Goal: Find specific page/section: Find specific page/section

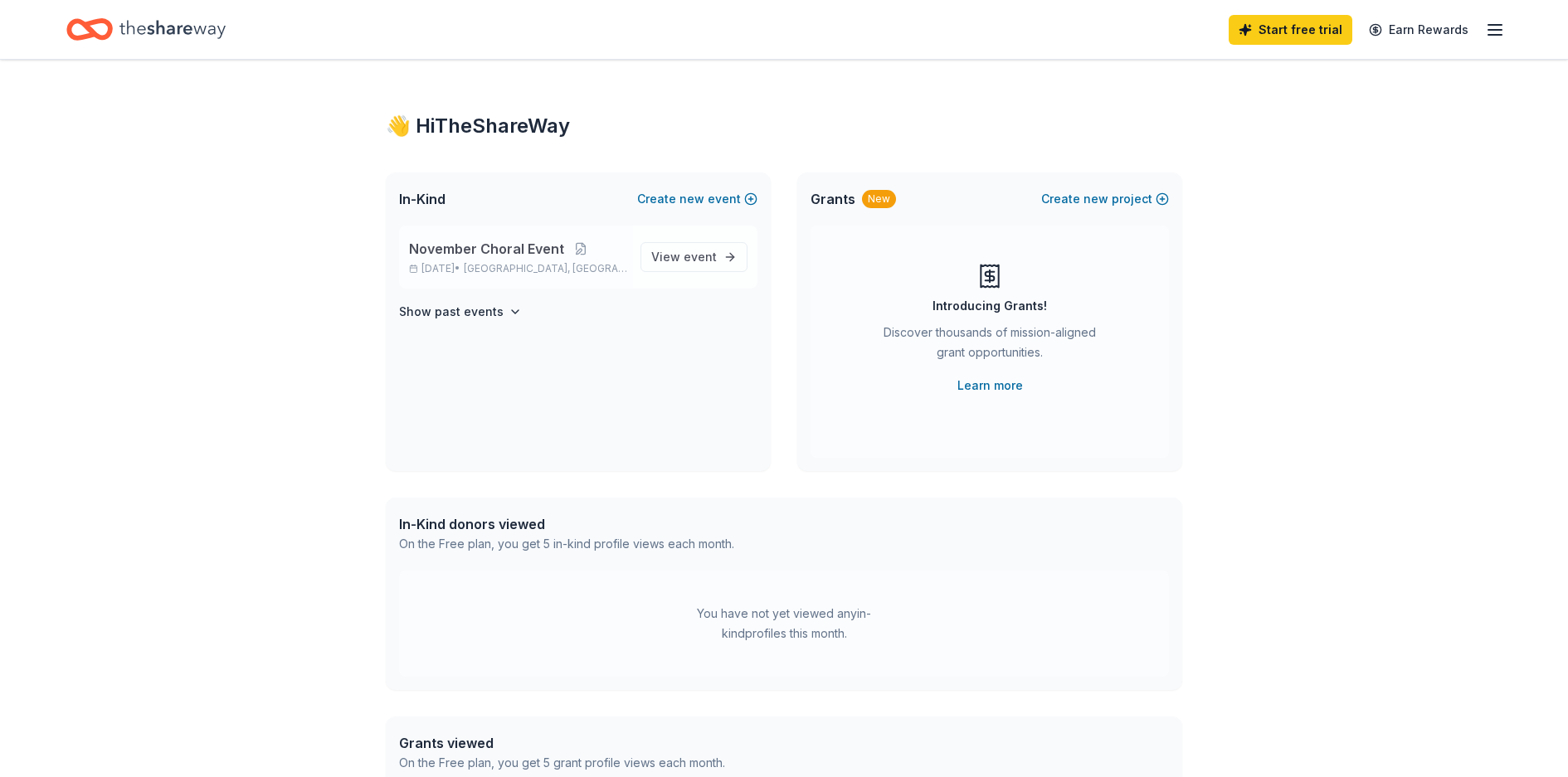
drag, startPoint x: 684, startPoint y: 254, endPoint x: 553, endPoint y: 250, distance: 131.1
click at [684, 254] on span "View event" at bounding box center [684, 258] width 66 height 20
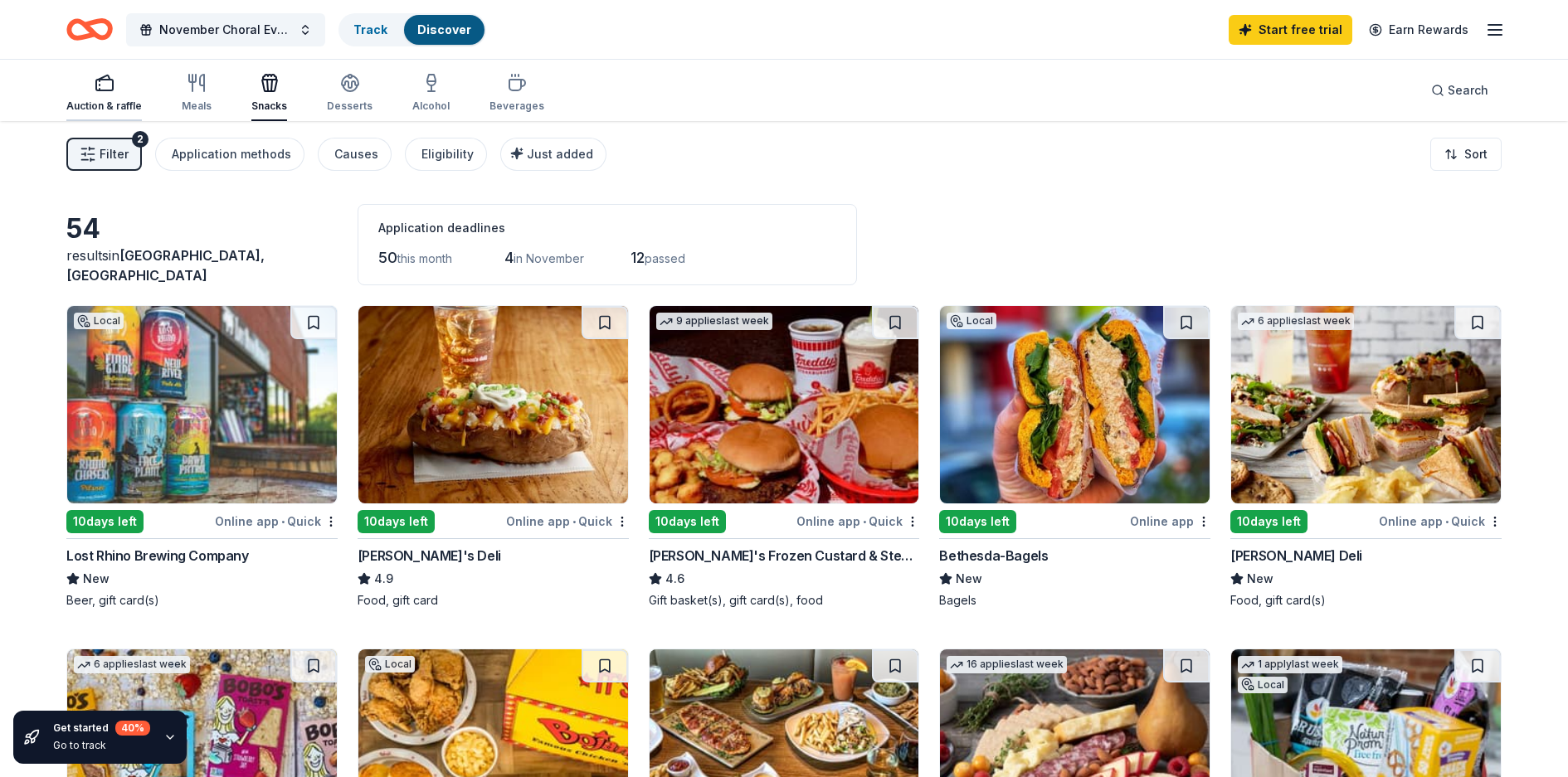
click at [101, 85] on icon "button" at bounding box center [104, 83] width 20 height 20
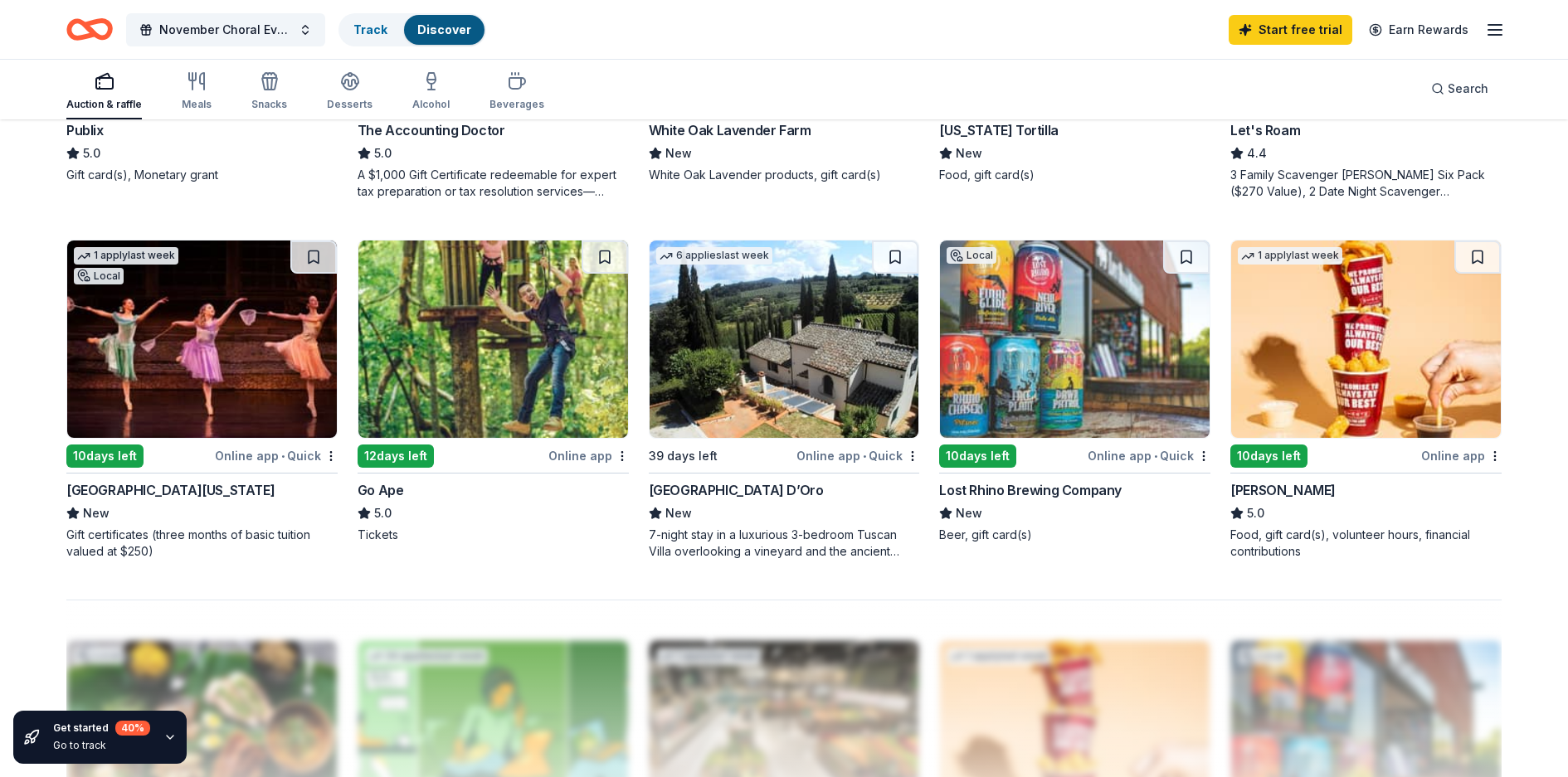
scroll to position [1161, 0]
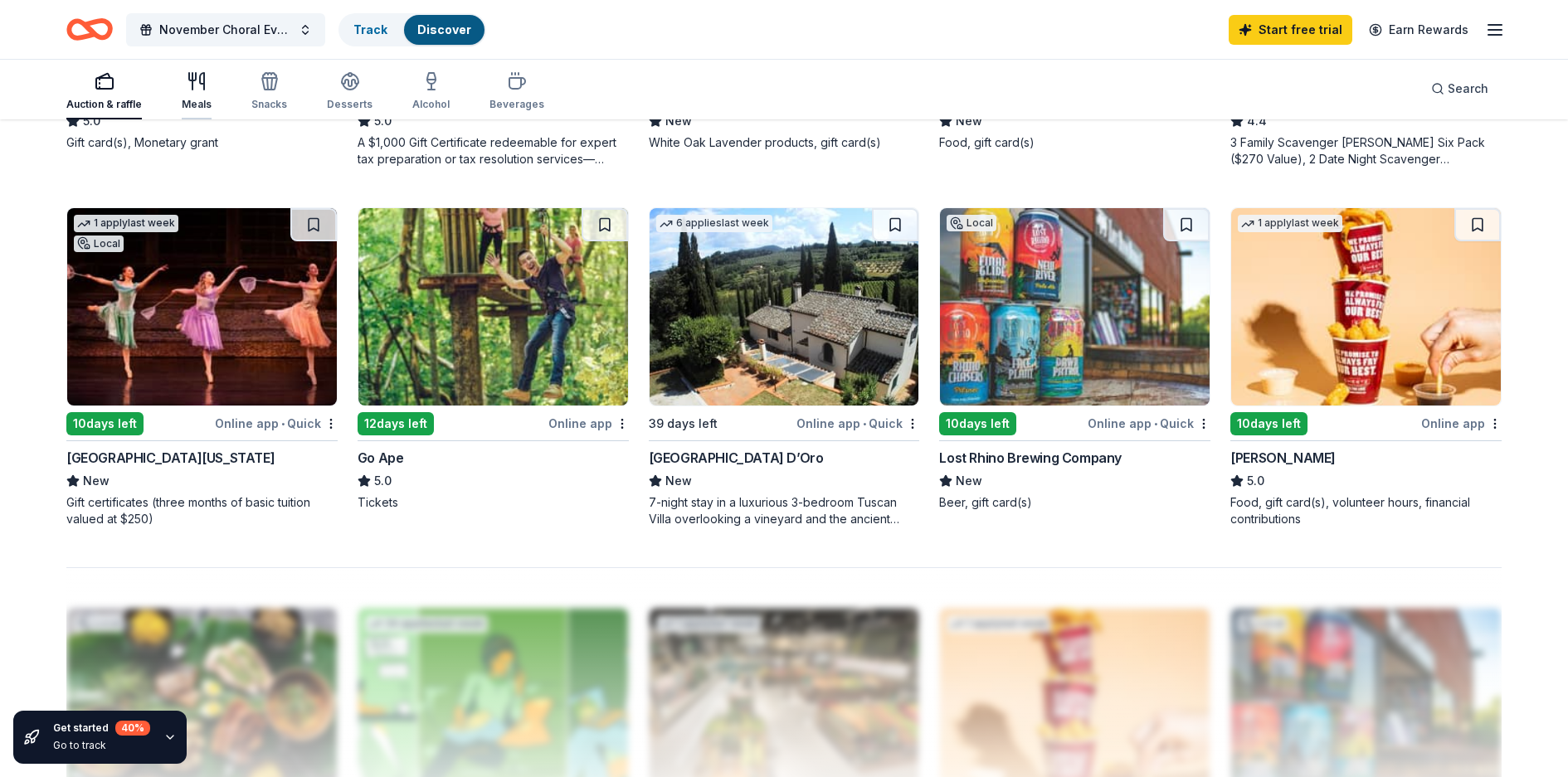
click at [200, 82] on icon "button" at bounding box center [197, 82] width 20 height 20
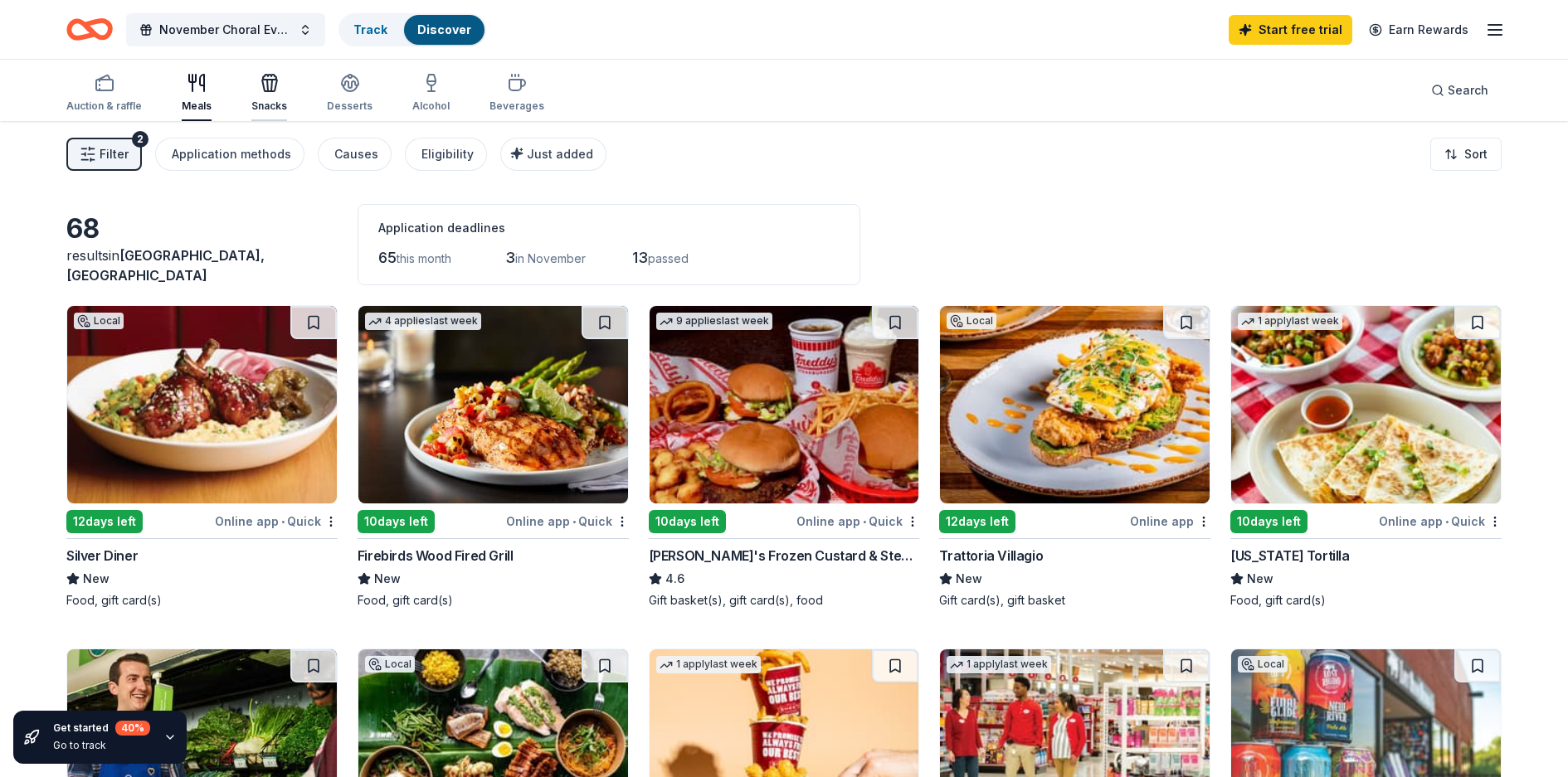
click at [268, 84] on icon "button" at bounding box center [269, 83] width 20 height 20
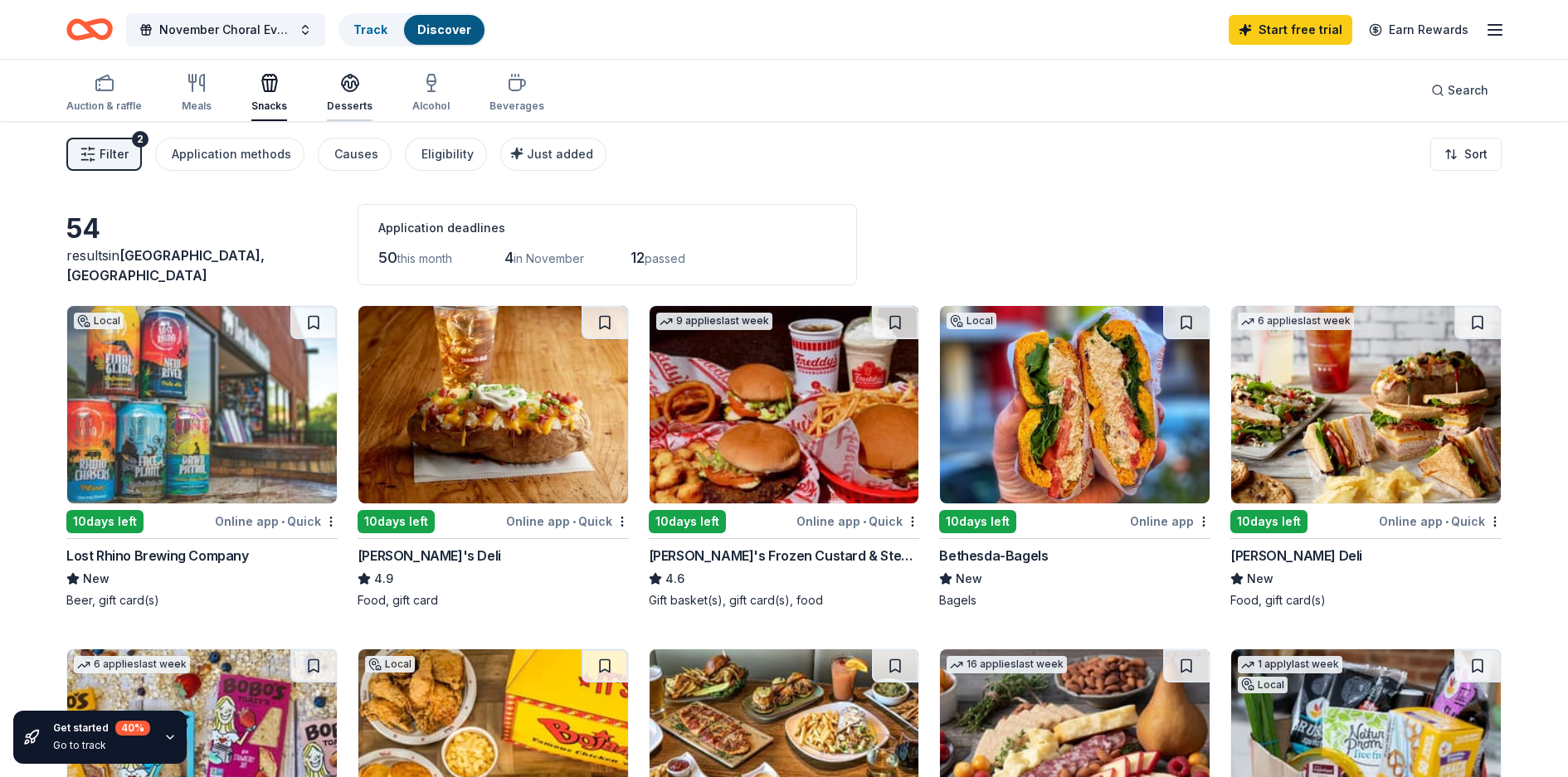
click at [349, 98] on div "Desserts" at bounding box center [349, 93] width 45 height 40
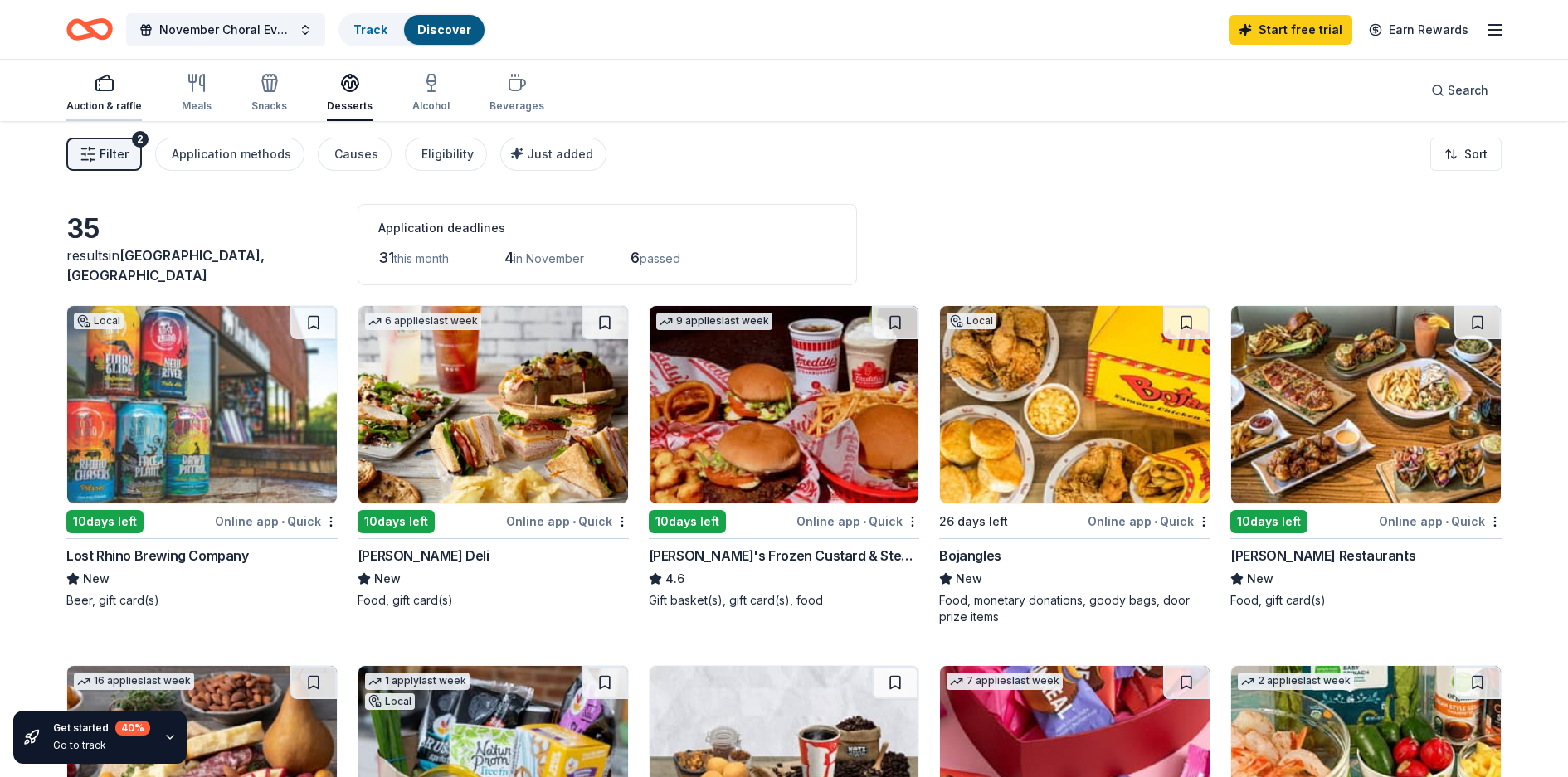
click at [104, 86] on icon "button" at bounding box center [104, 83] width 20 height 20
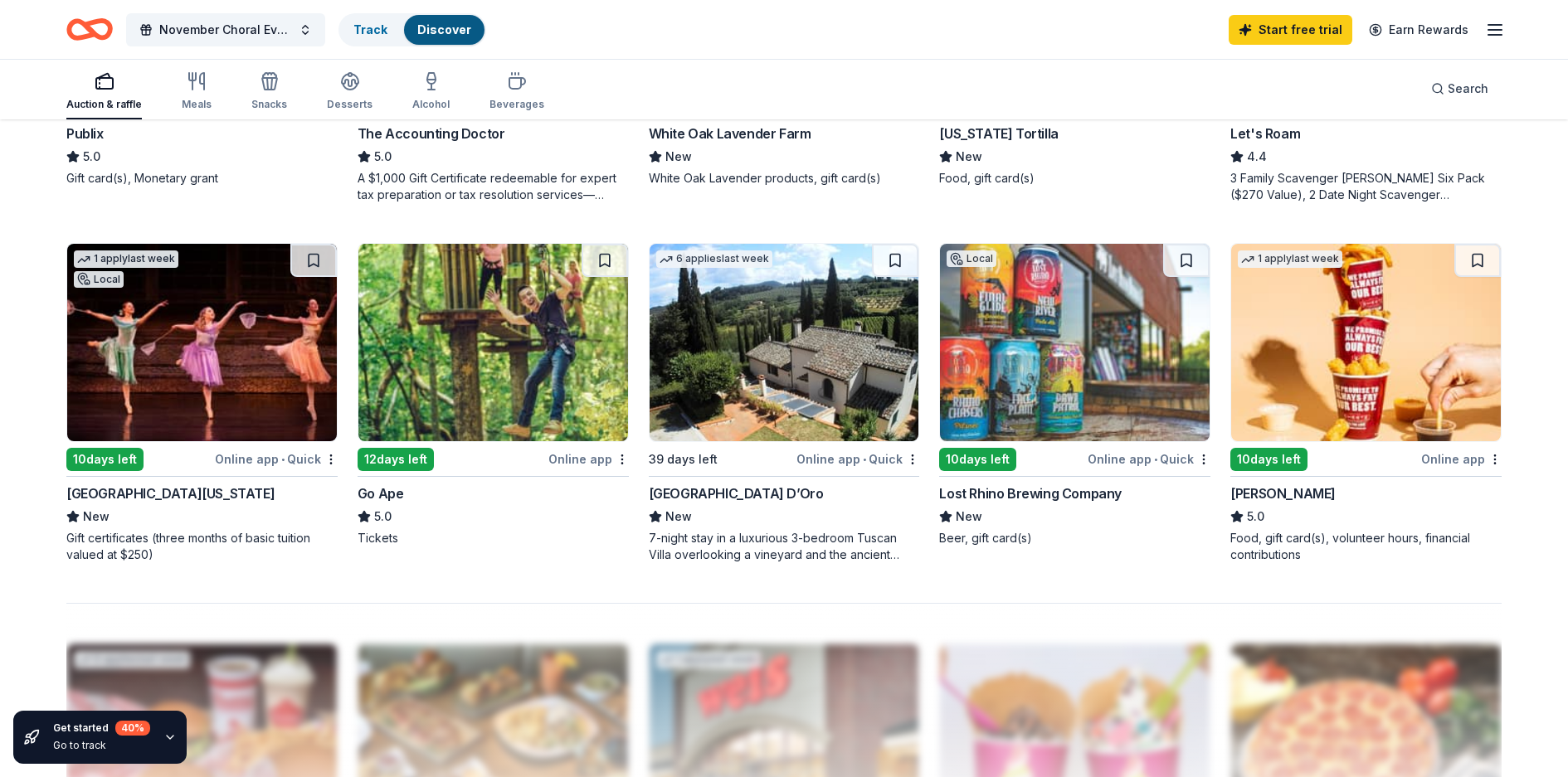
scroll to position [870, 0]
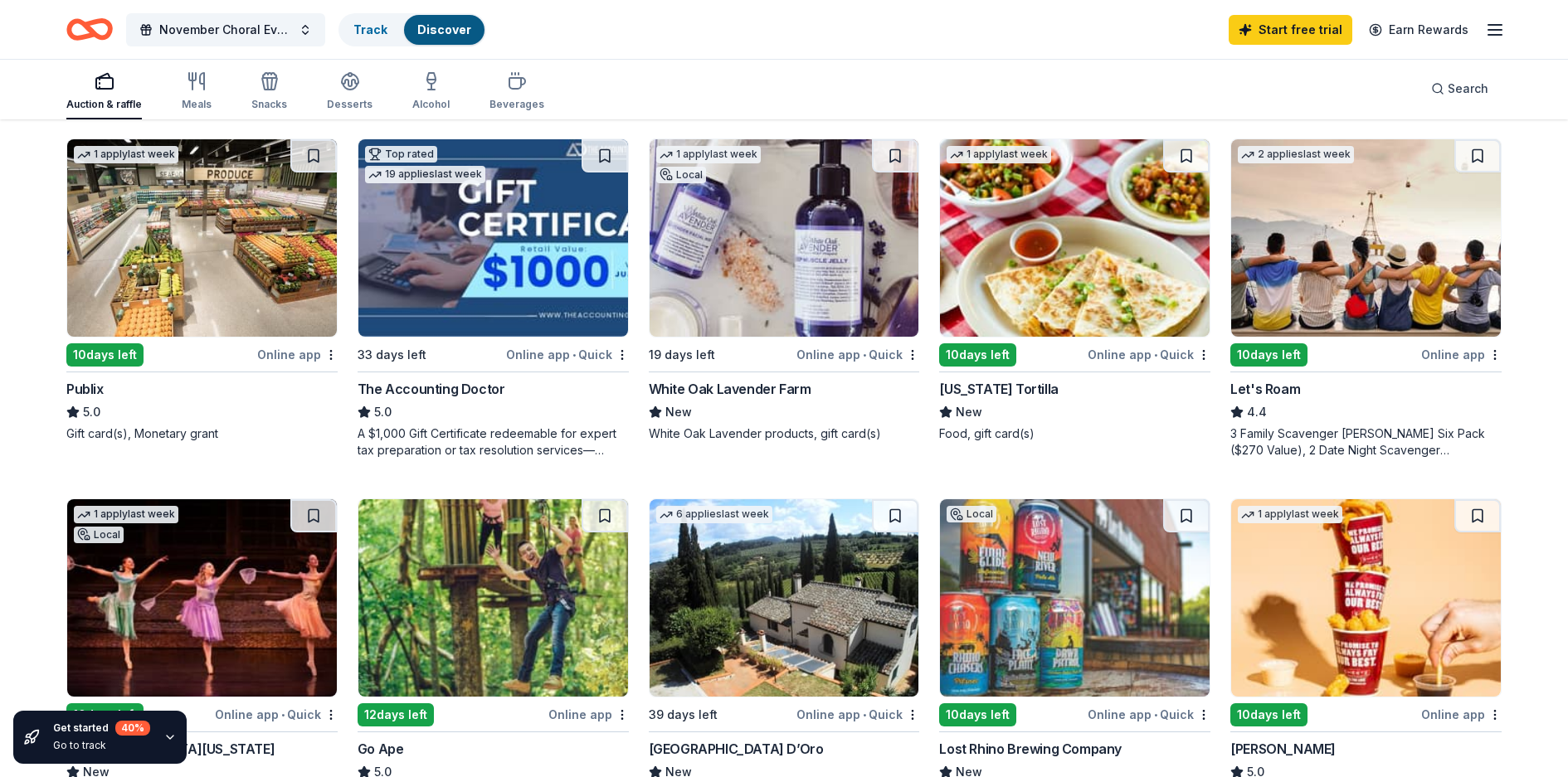
click at [1492, 23] on icon "button" at bounding box center [1496, 30] width 20 height 20
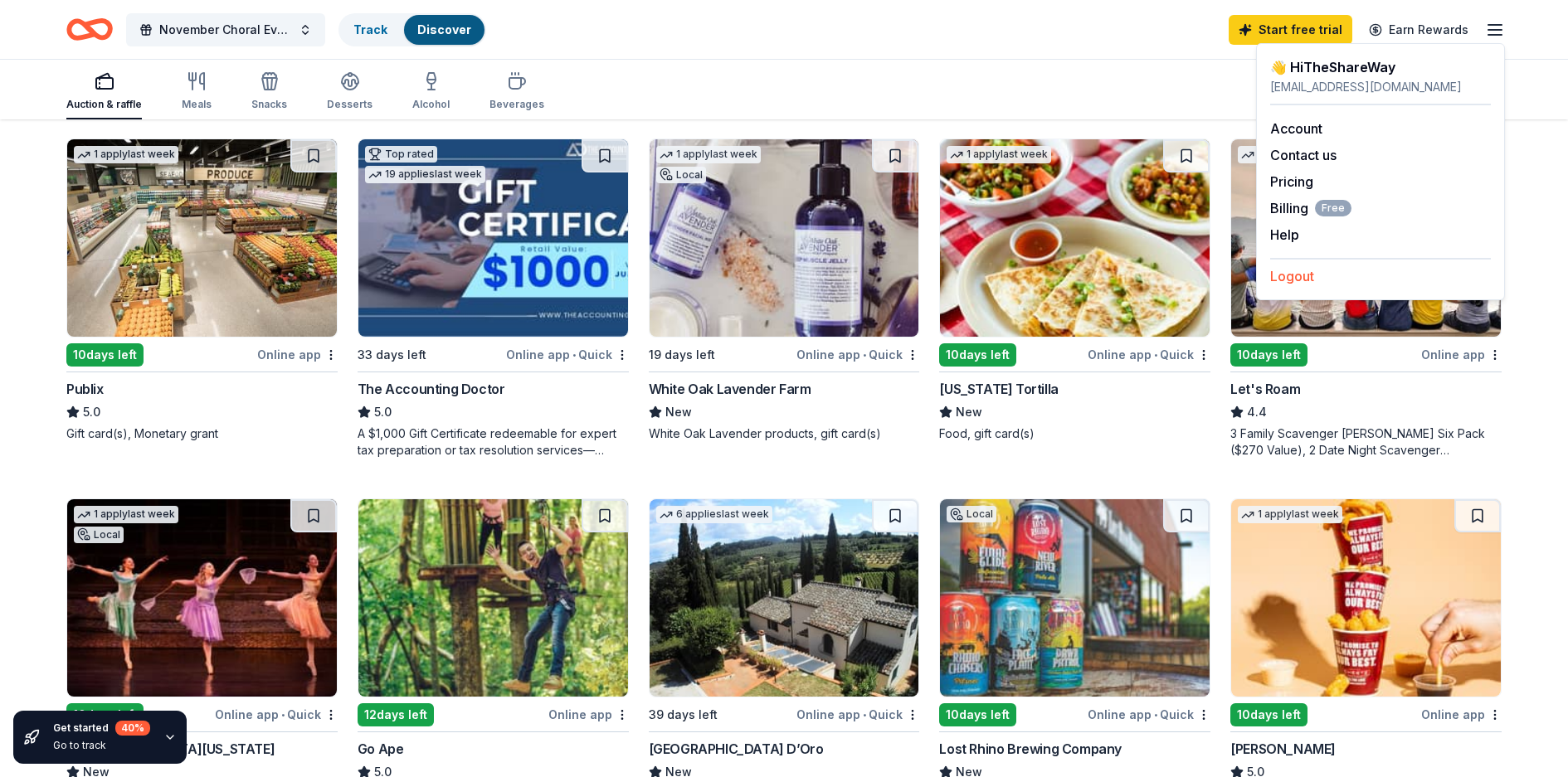
click at [1303, 278] on button "Logout" at bounding box center [1292, 276] width 44 height 20
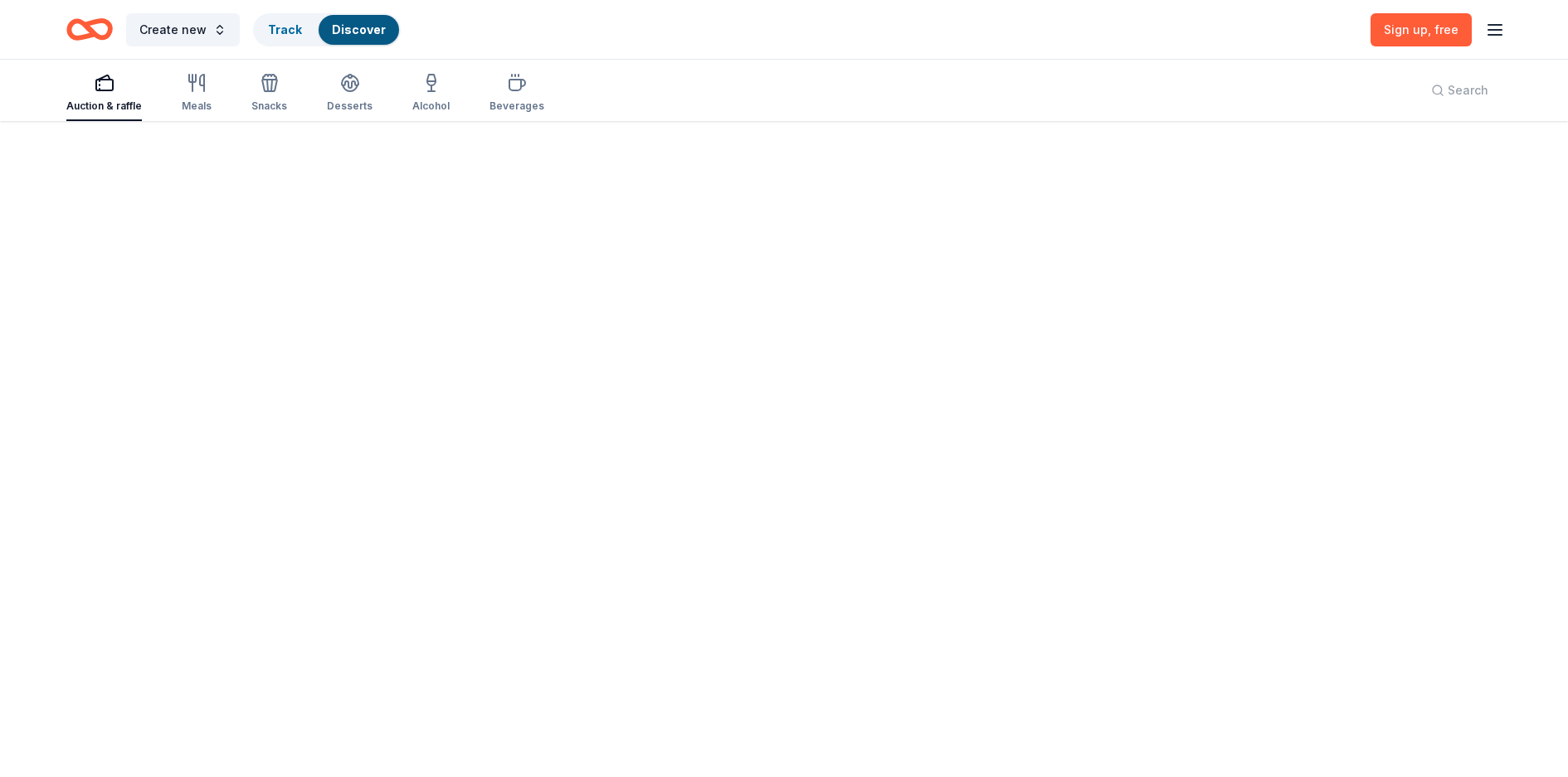
scroll to position [0, 0]
